Goal: Information Seeking & Learning: Find specific page/section

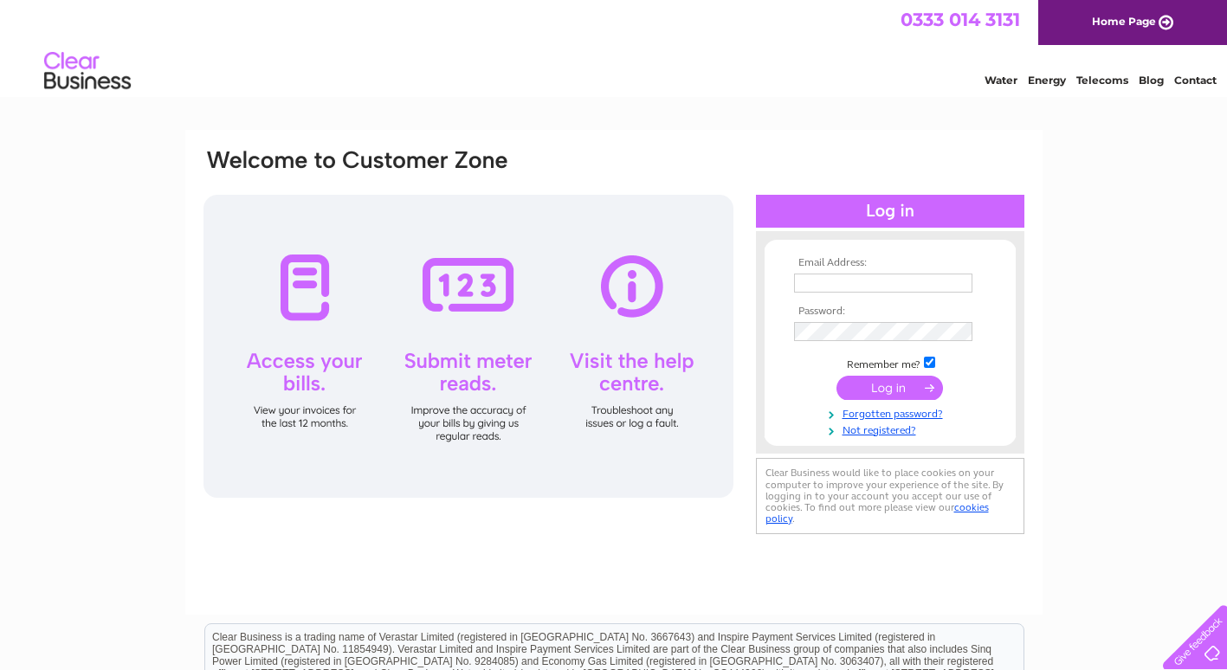
type input "[EMAIL_ADDRESS][DOMAIN_NAME]"
click at [877, 385] on input "submit" at bounding box center [889, 388] width 106 height 24
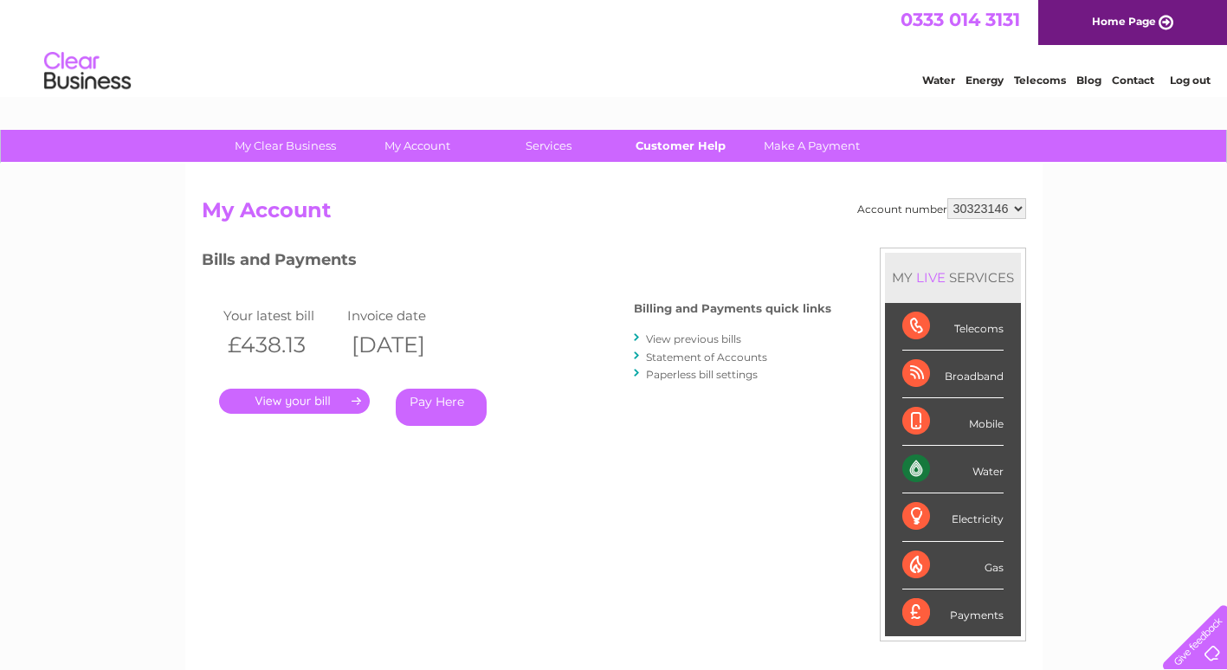
click at [682, 146] on link "Customer Help" at bounding box center [680, 146] width 143 height 32
